Goal: Task Accomplishment & Management: Use online tool/utility

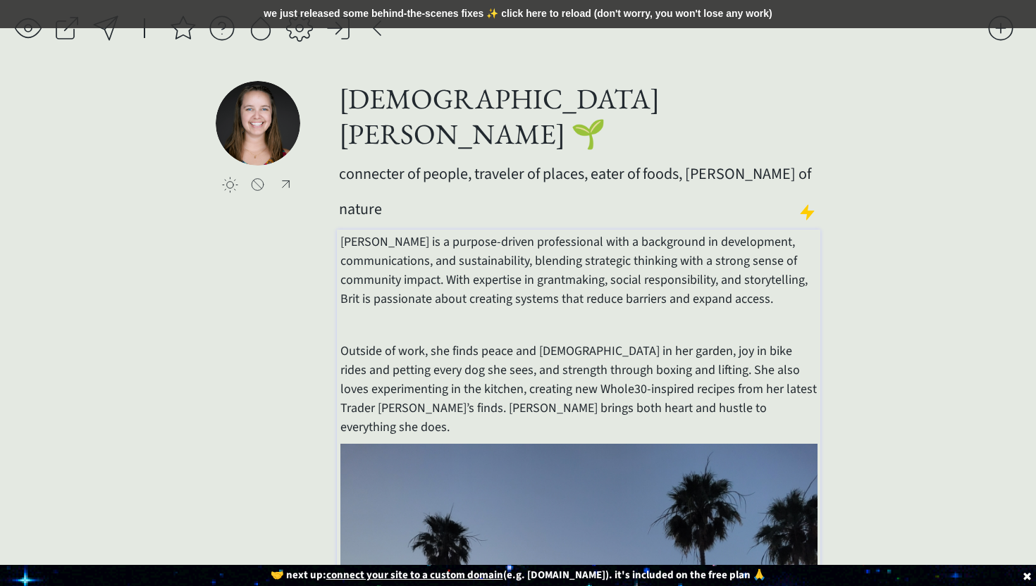
select select ""email""
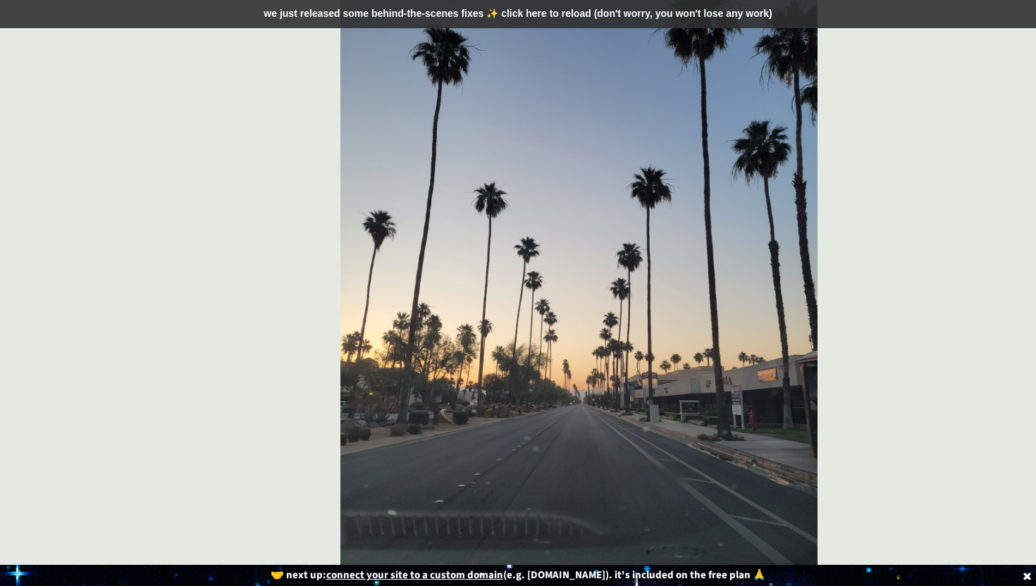
scroll to position [506, 0]
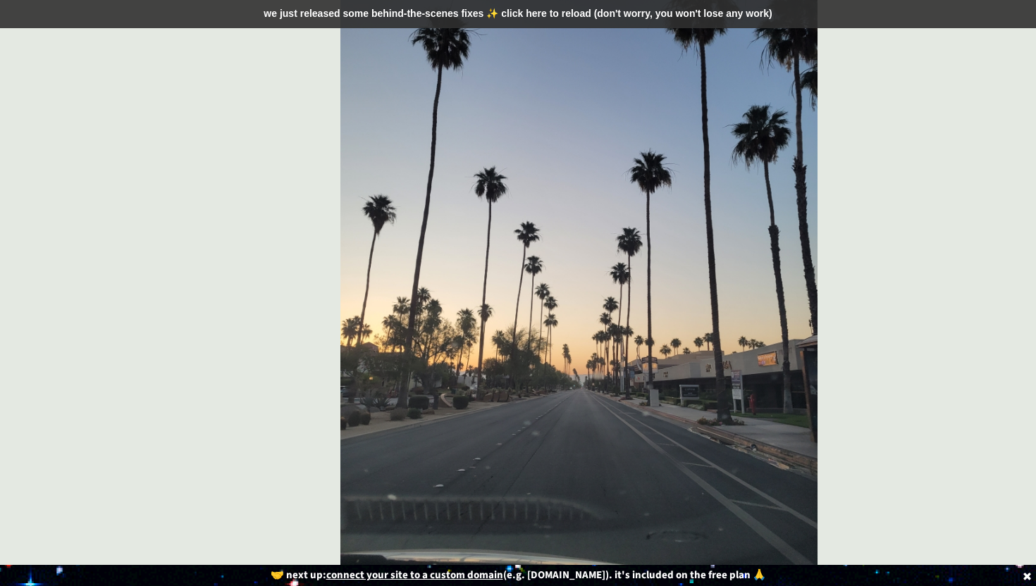
click at [497, 576] on u "connect your site to a custom domain" at bounding box center [414, 575] width 177 height 15
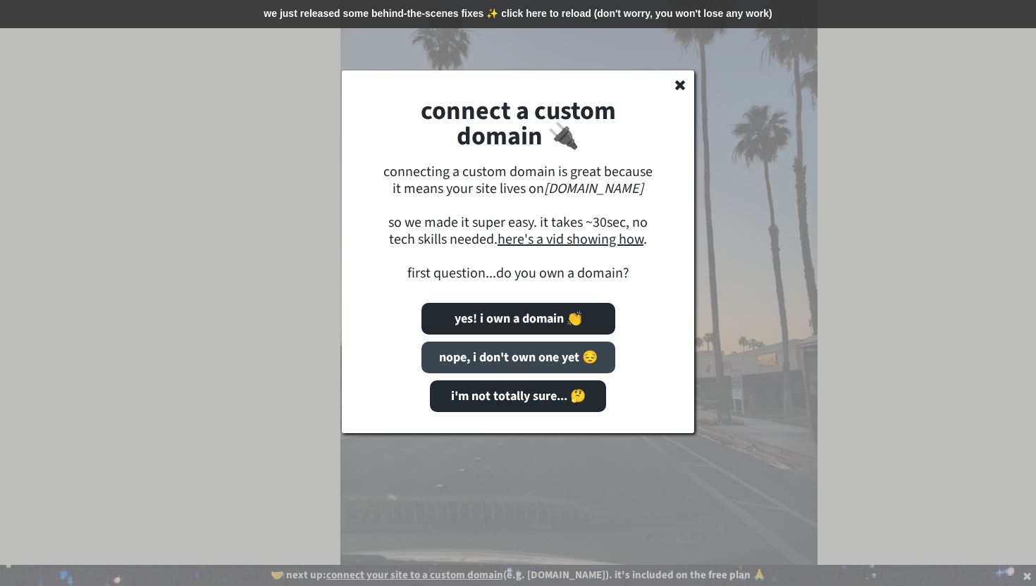
click at [547, 356] on button "nope, i don't own one yet 😔" at bounding box center [518, 358] width 194 height 32
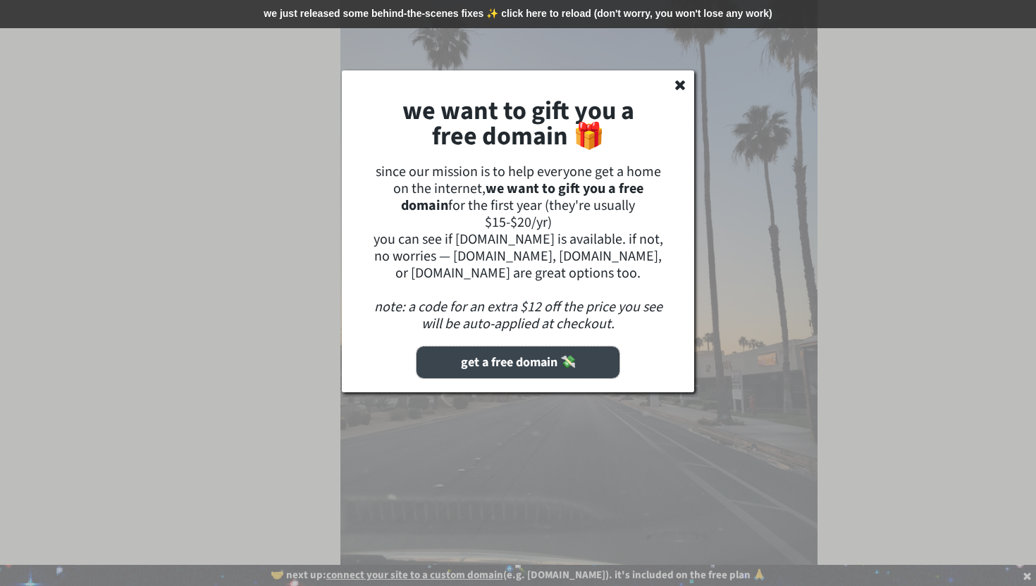
click at [498, 369] on button "get a free domain 💸" at bounding box center [517, 363] width 203 height 32
click at [501, 359] on button "get a free domain 💸" at bounding box center [517, 363] width 203 height 32
click at [840, 169] on div at bounding box center [518, 293] width 1036 height 586
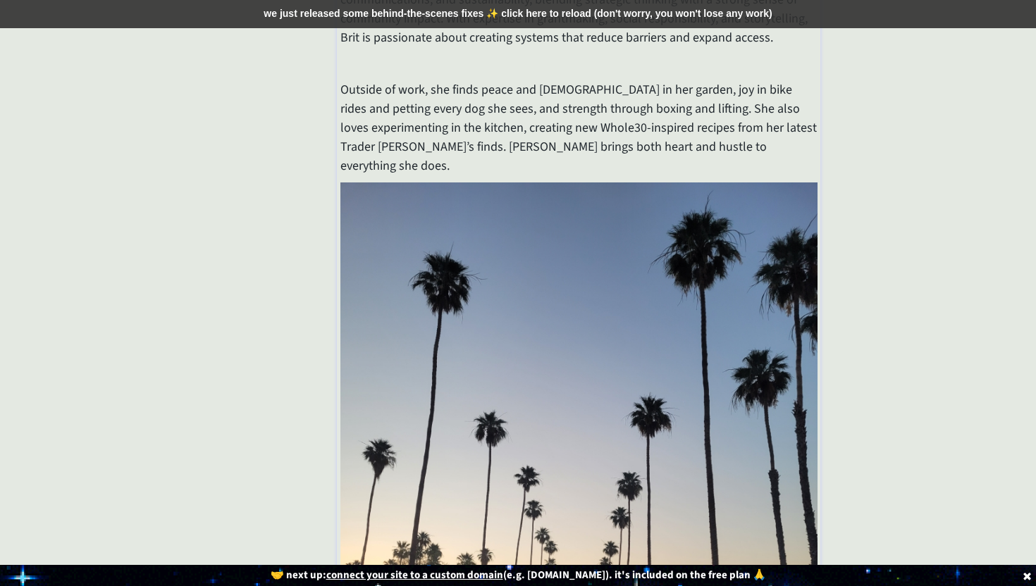
scroll to position [0, 0]
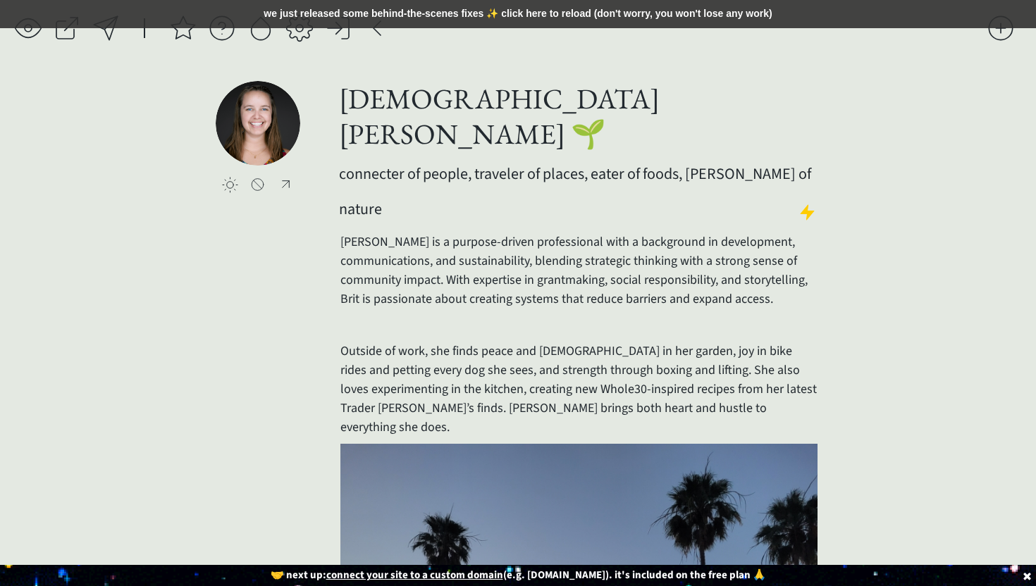
click at [455, 21] on div "we just released some behind-the-scenes fixes ✨ click here to reload (don't wor…" at bounding box center [518, 14] width 1036 height 28
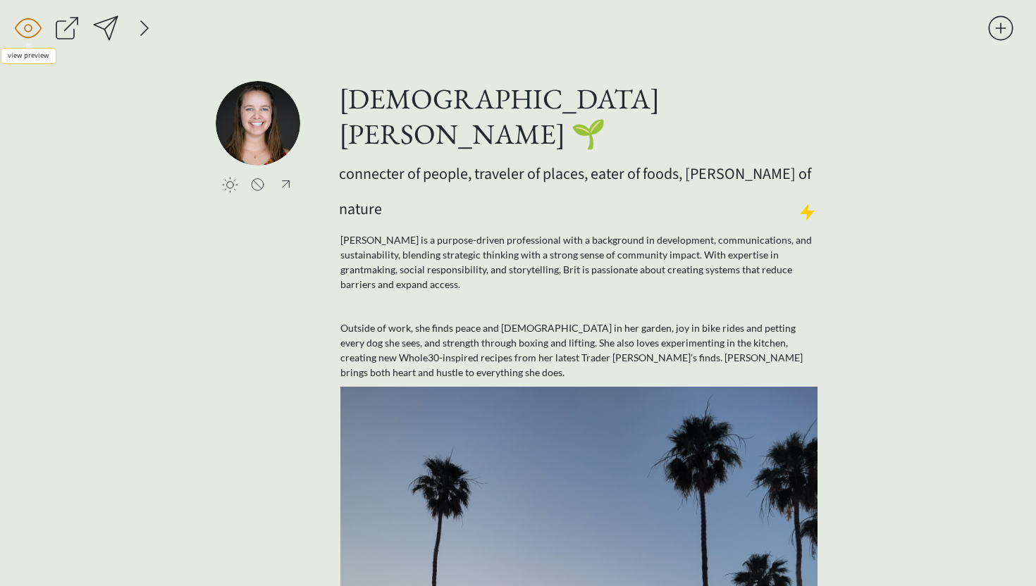
click at [30, 25] on div at bounding box center [28, 28] width 28 height 28
